Goal: Task Accomplishment & Management: Manage account settings

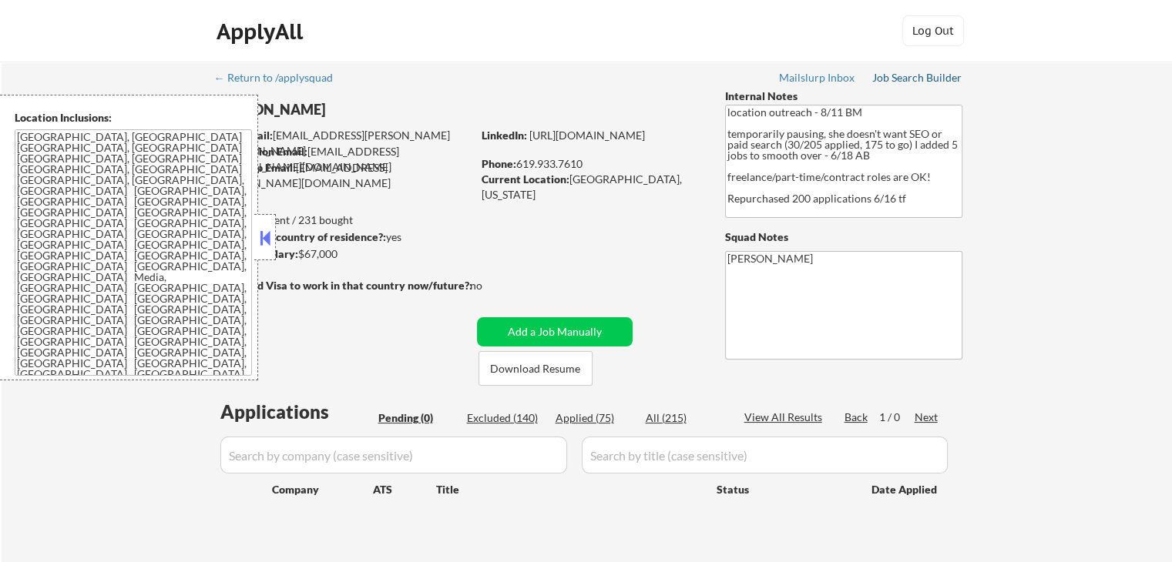
click at [891, 76] on div "Job Search Builder" at bounding box center [917, 77] width 90 height 11
select select ""pending""
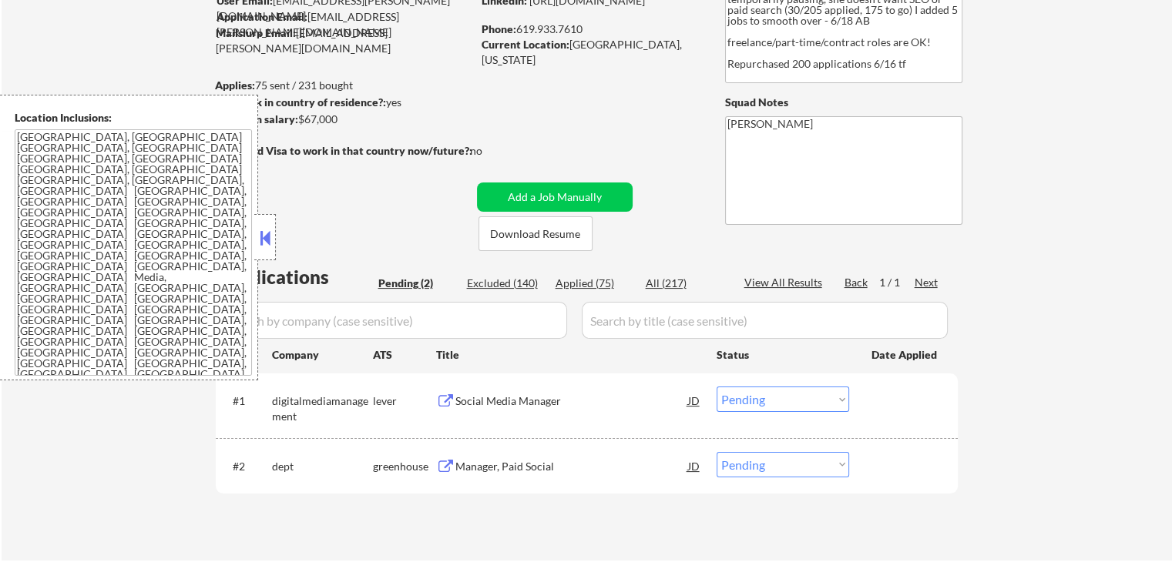
scroll to position [231, 0]
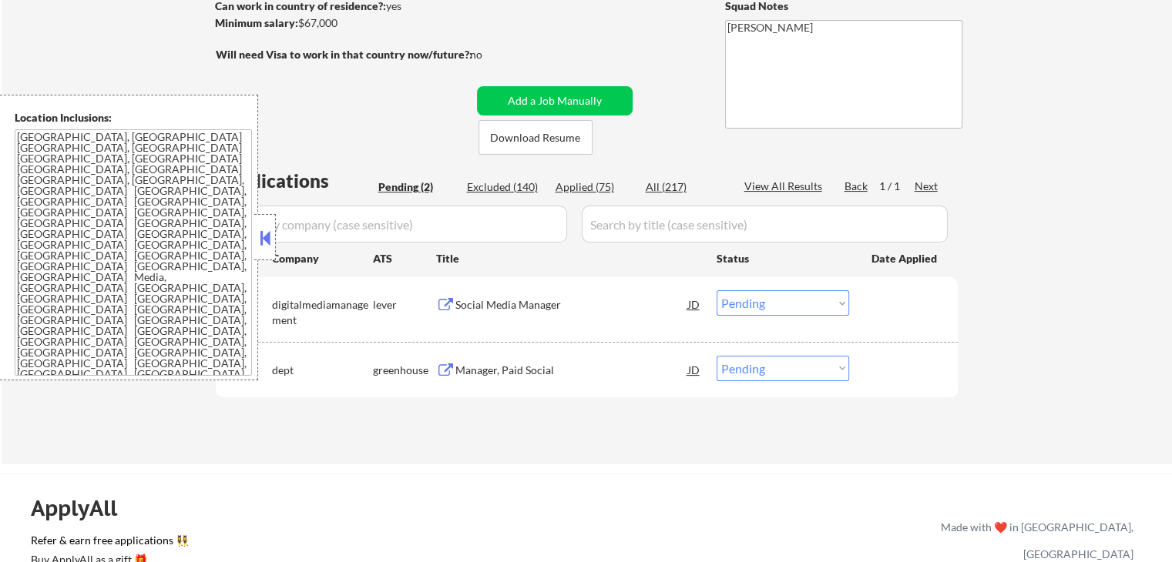
click at [558, 309] on div "Social Media Manager" at bounding box center [571, 304] width 233 height 15
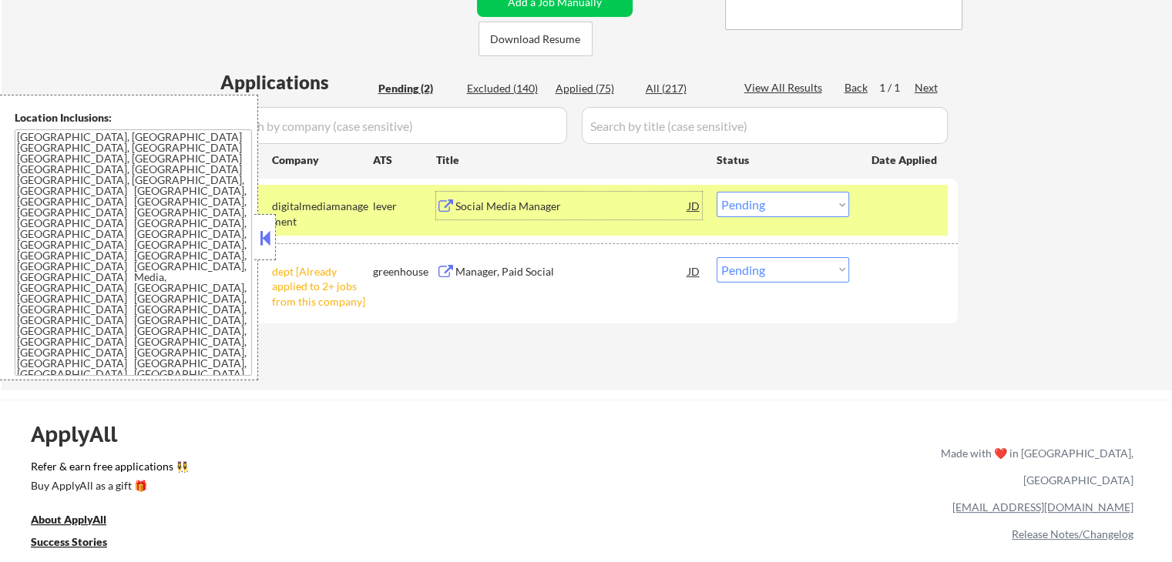
scroll to position [385, 0]
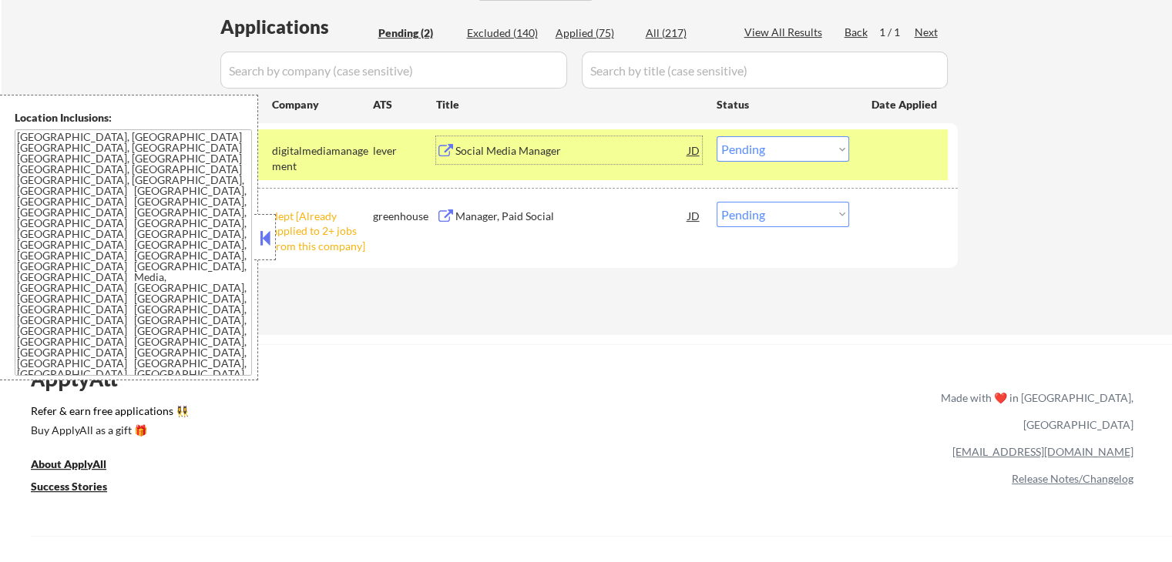
click at [666, 309] on div "← Return to /applysquad Mailslurp Inbox Job Search Builder [PERSON_NAME] User E…" at bounding box center [587, -1] width 769 height 646
click at [747, 213] on select "Choose an option... Pending Applied Excluded (Questions) Excluded (Expired) Exc…" at bounding box center [782, 214] width 133 height 25
select select ""excluded__other_""
click at [716, 202] on select "Choose an option... Pending Applied Excluded (Questions) Excluded (Expired) Exc…" at bounding box center [782, 214] width 133 height 25
click at [689, 398] on div "ApplyAll Refer & earn free applications 👯‍♀️ Buy ApplyAll as a gift 🎁 About App…" at bounding box center [586, 477] width 1172 height 244
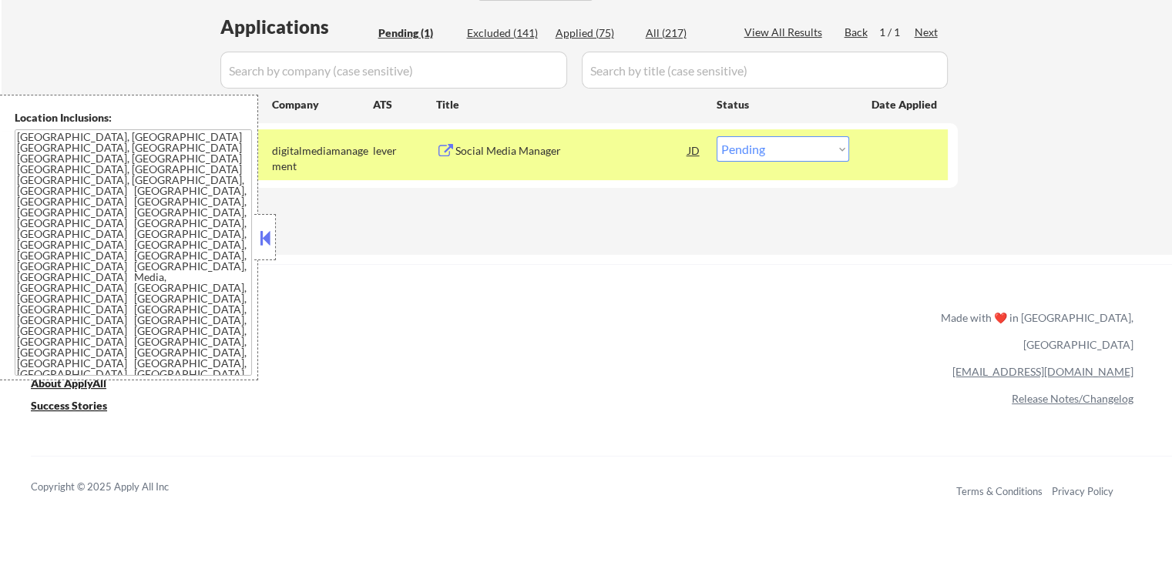
drag, startPoint x: 762, startPoint y: 144, endPoint x: 755, endPoint y: 158, distance: 15.5
click at [762, 143] on select "Choose an option... Pending Applied Excluded (Questions) Excluded (Expired) Exc…" at bounding box center [782, 148] width 133 height 25
select select ""applied""
click at [716, 136] on select "Choose an option... Pending Applied Excluded (Questions) Excluded (Expired) Exc…" at bounding box center [782, 148] width 133 height 25
click at [702, 215] on div "Applications Pending (1) Excluded (141) Applied (75) All (217) View All Results…" at bounding box center [587, 120] width 742 height 212
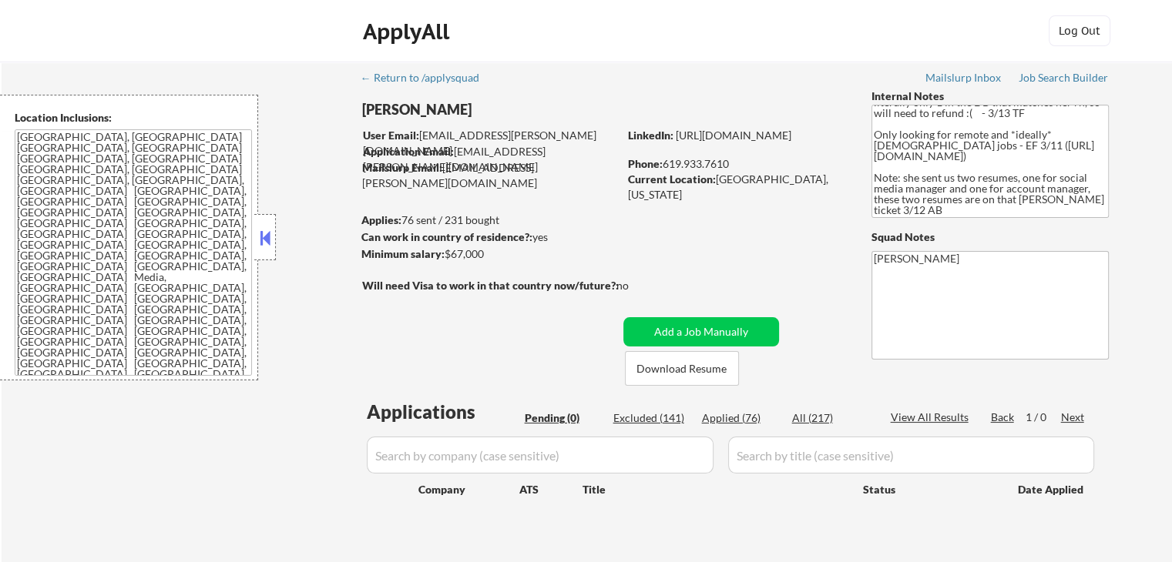
scroll to position [214, 0]
